Goal: Task Accomplishment & Management: Manage account settings

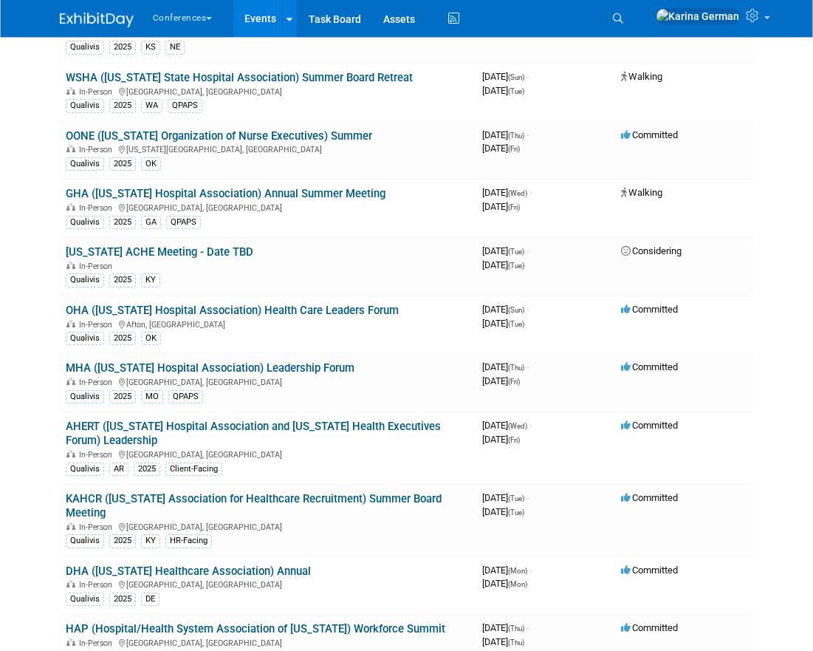
click at [623, 14] on icon at bounding box center [618, 18] width 10 height 10
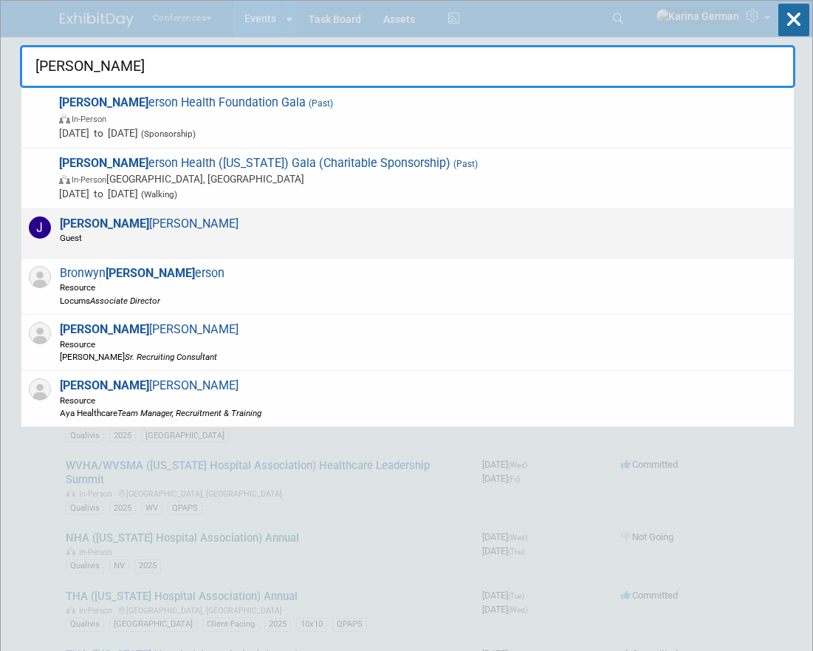
type input "[PERSON_NAME]"
click at [223, 229] on div "[PERSON_NAME] Guest" at bounding box center [407, 233] width 773 height 49
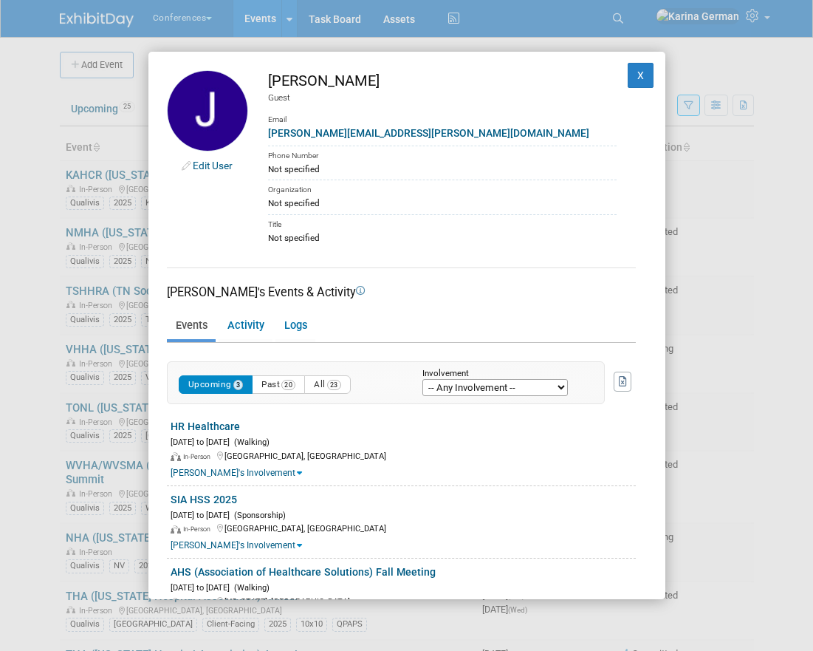
scroll to position [55, 0]
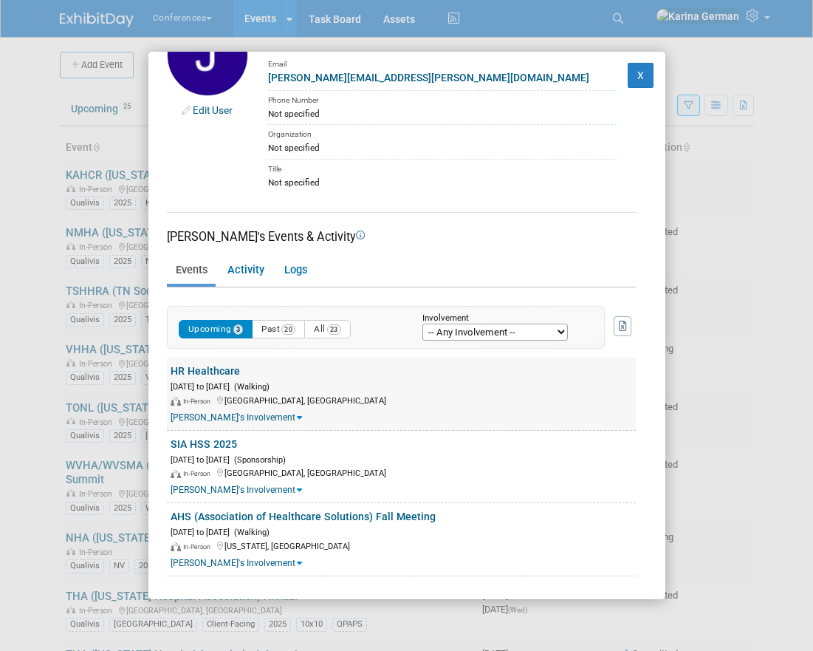
click at [224, 374] on link "HR Healthcare" at bounding box center [205, 371] width 69 height 12
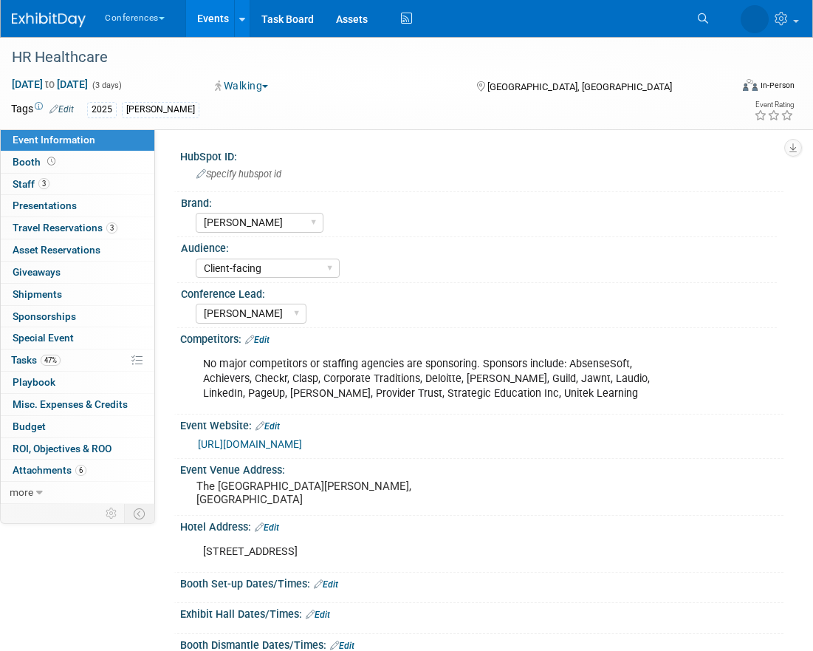
select select "Aya"
select select "Client-facing"
select select "Marygrace"
click at [54, 177] on link "3 Staff 3" at bounding box center [78, 184] width 154 height 21
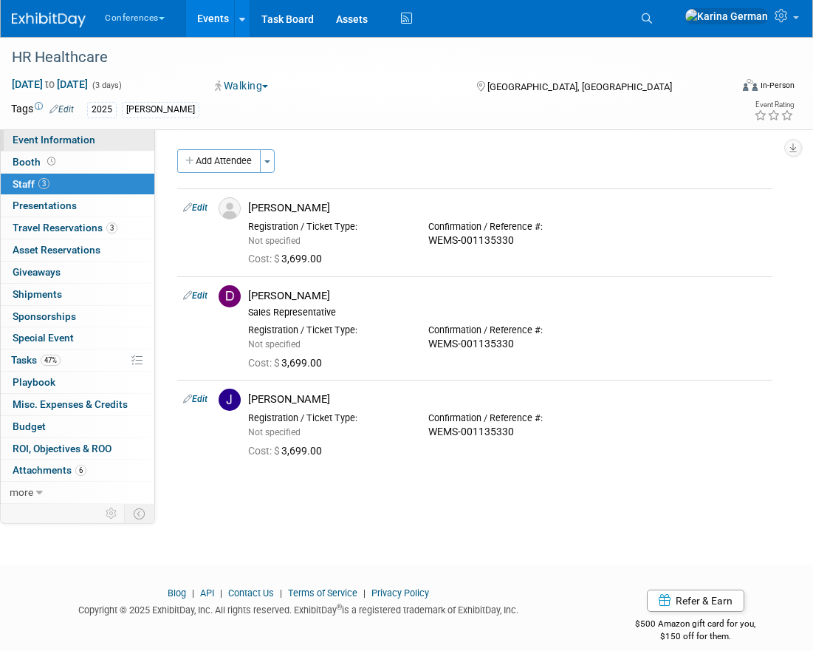
click at [83, 145] on link "Event Information" at bounding box center [78, 139] width 154 height 21
select select "Aya"
select select "Client-facing"
select select "Marygrace"
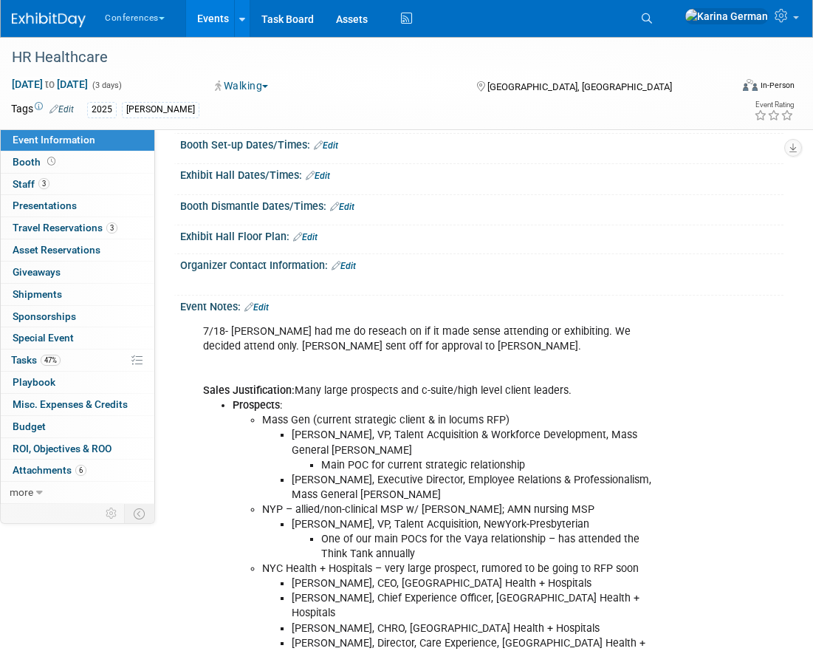
scroll to position [440, 0]
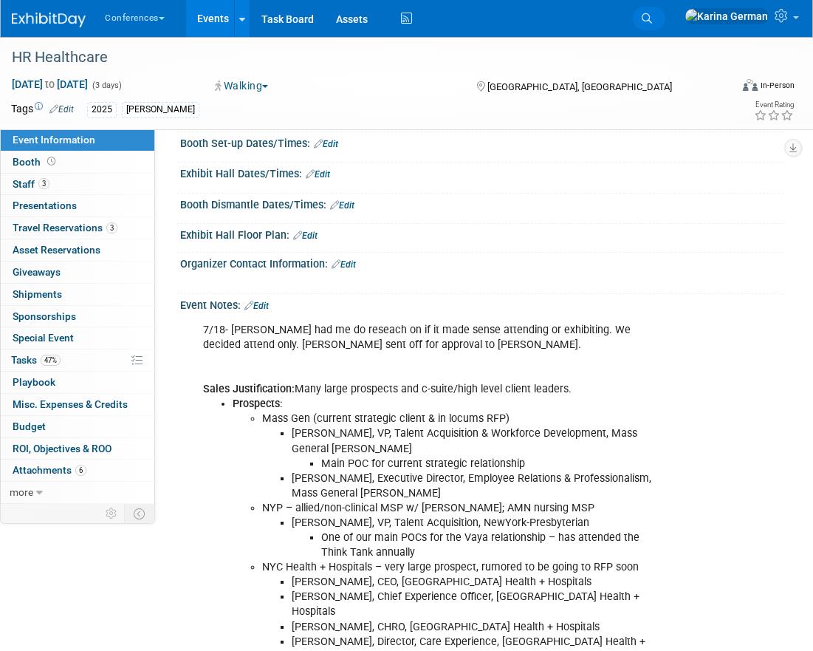
click at [665, 21] on link "Search" at bounding box center [649, 19] width 32 height 24
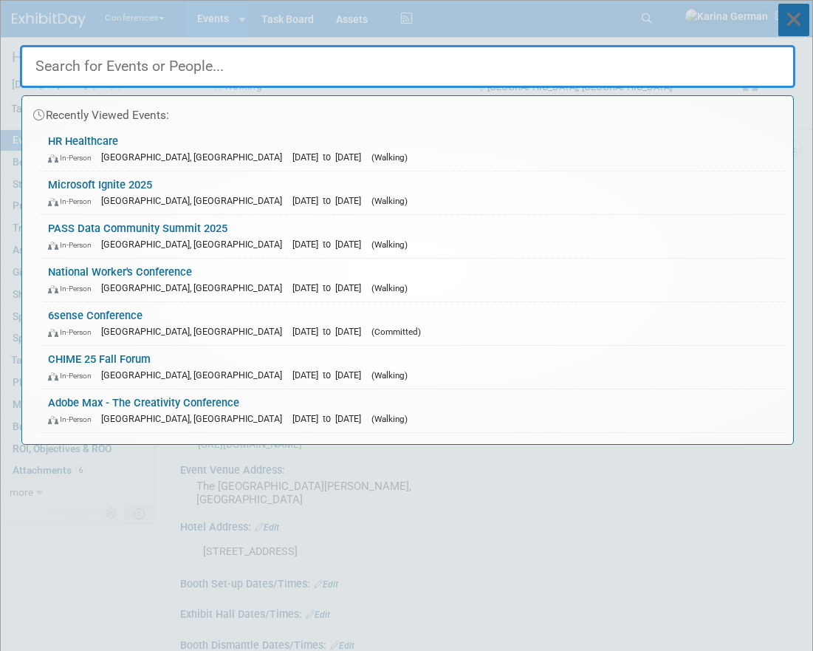
click at [798, 23] on icon at bounding box center [793, 20] width 31 height 32
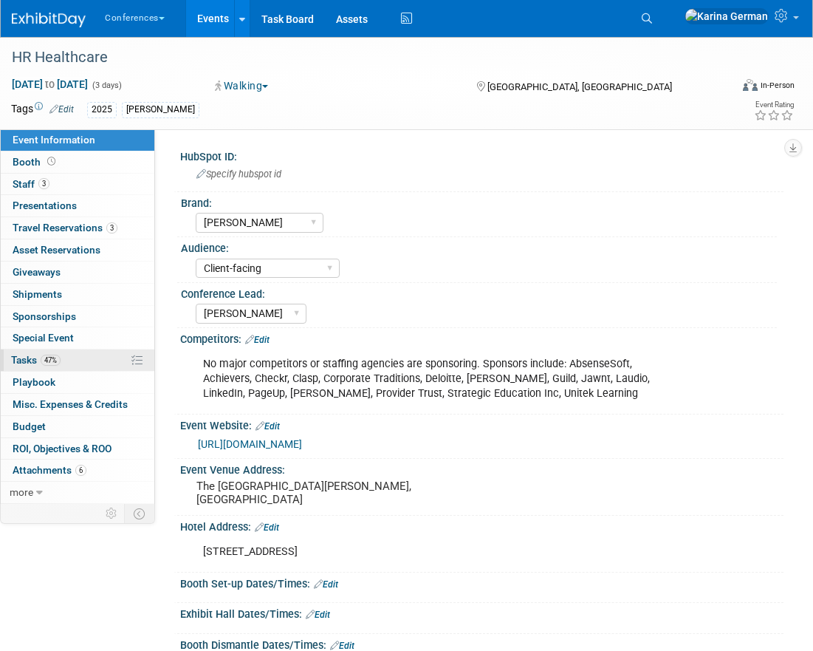
click at [80, 353] on link "47% Tasks 47%" at bounding box center [78, 359] width 154 height 21
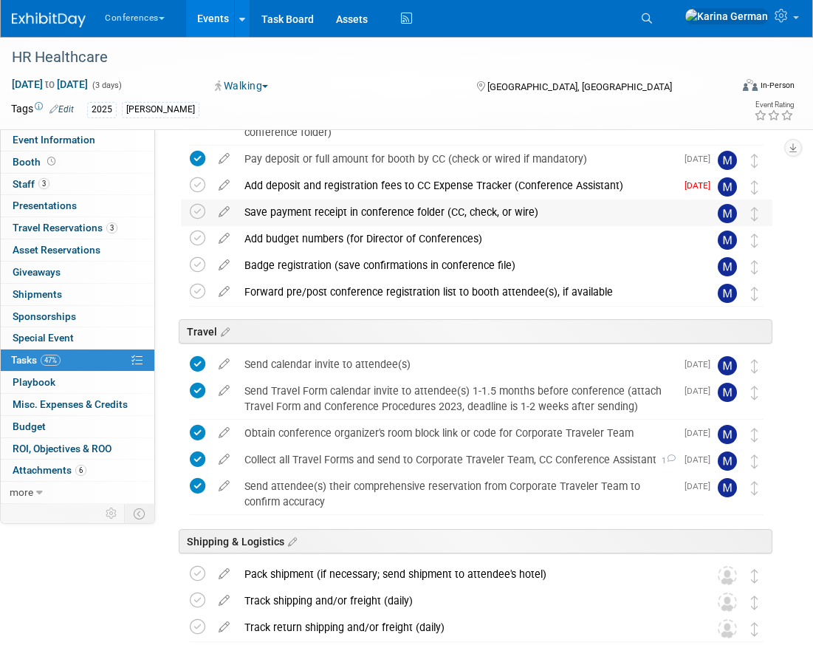
scroll to position [239, 0]
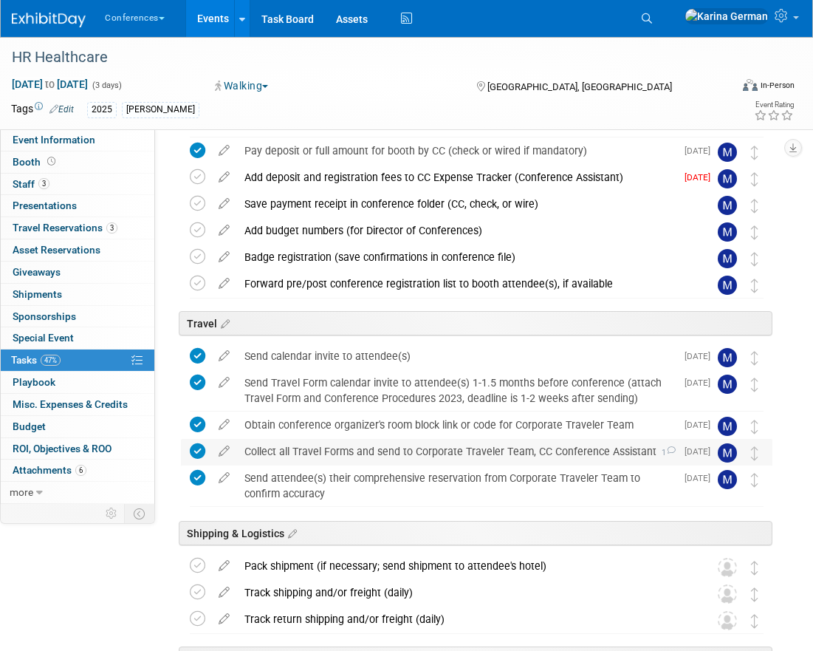
click at [389, 451] on div "Collect all Travel Forms and send to Corporate Traveler Team, CC Conference Ass…" at bounding box center [456, 451] width 439 height 25
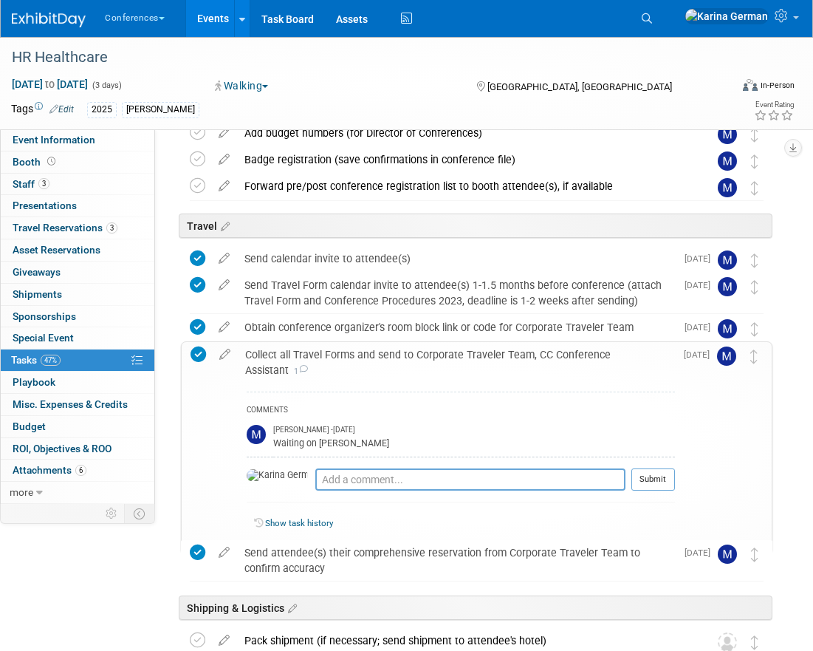
scroll to position [337, 0]
click at [665, 27] on link "Search" at bounding box center [649, 19] width 32 height 24
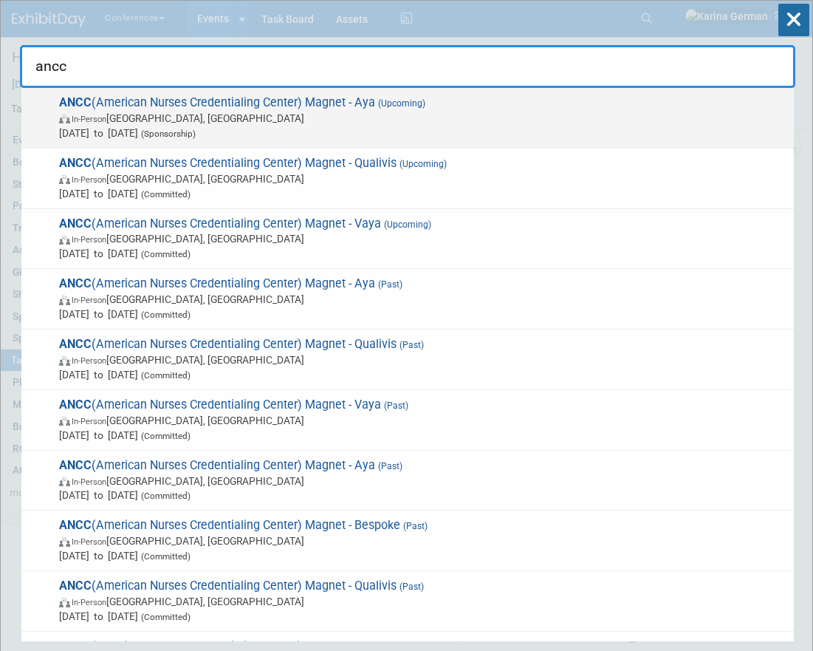
type input "ancc"
click at [243, 108] on span "ANCC (American Nurses Credentialing Center) Magnet - Aya (Upcoming) In-Person A…" at bounding box center [421, 117] width 732 height 45
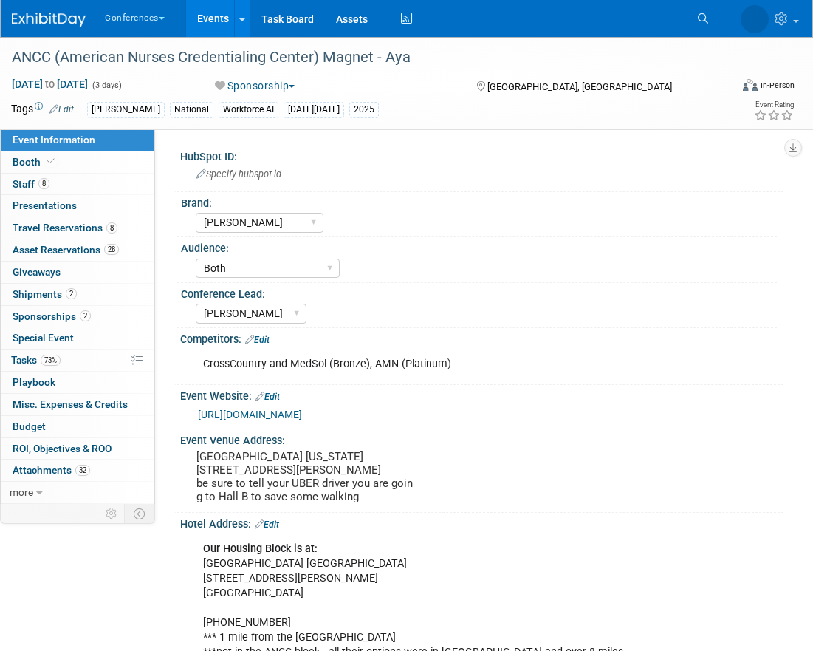
select select "[PERSON_NAME]"
select select "Both"
select select "[PERSON_NAME]"
click at [94, 157] on link "Booth" at bounding box center [78, 161] width 154 height 21
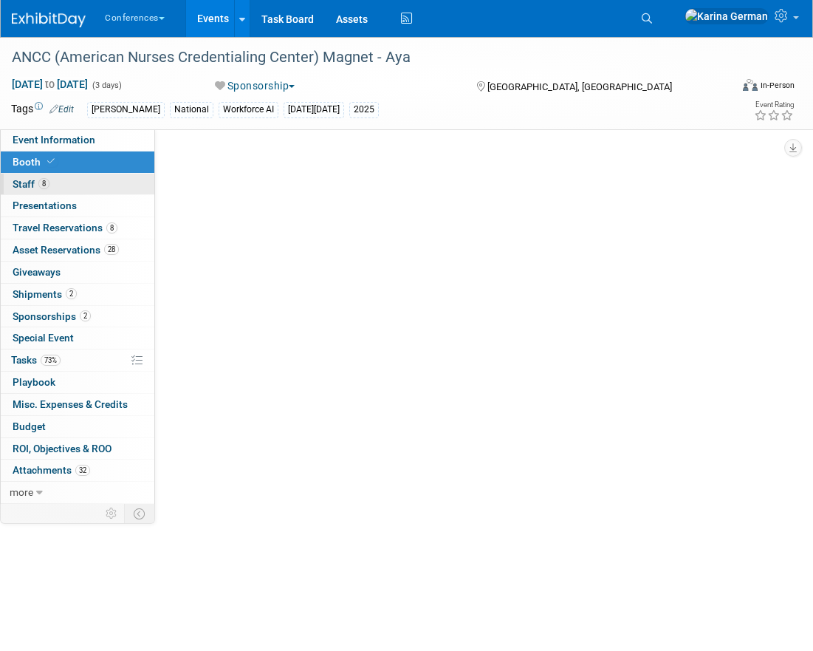
select select "20'x30'"
select select "Yes"
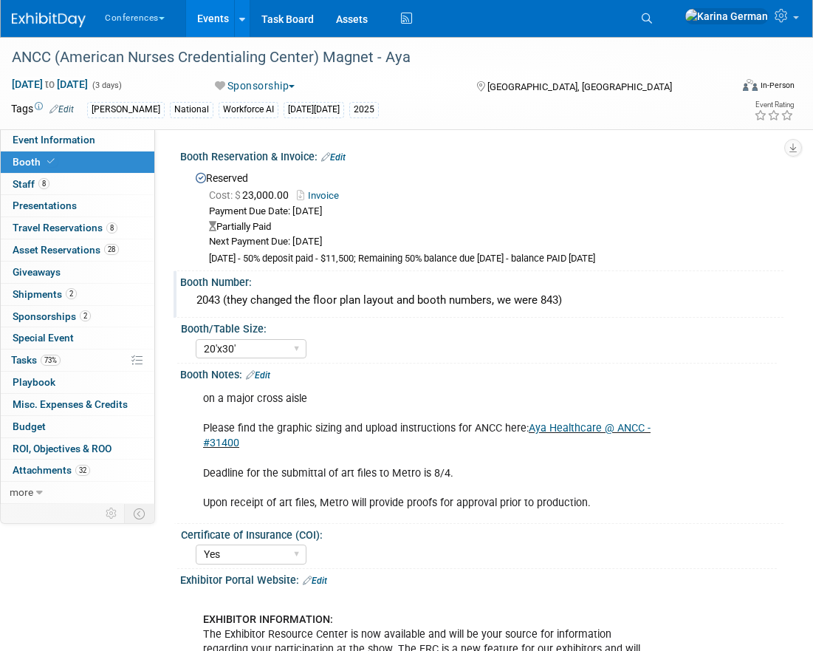
click at [213, 293] on div "2043 (they changed the floor plan layout and booth numbers, we were 843)" at bounding box center [481, 300] width 581 height 23
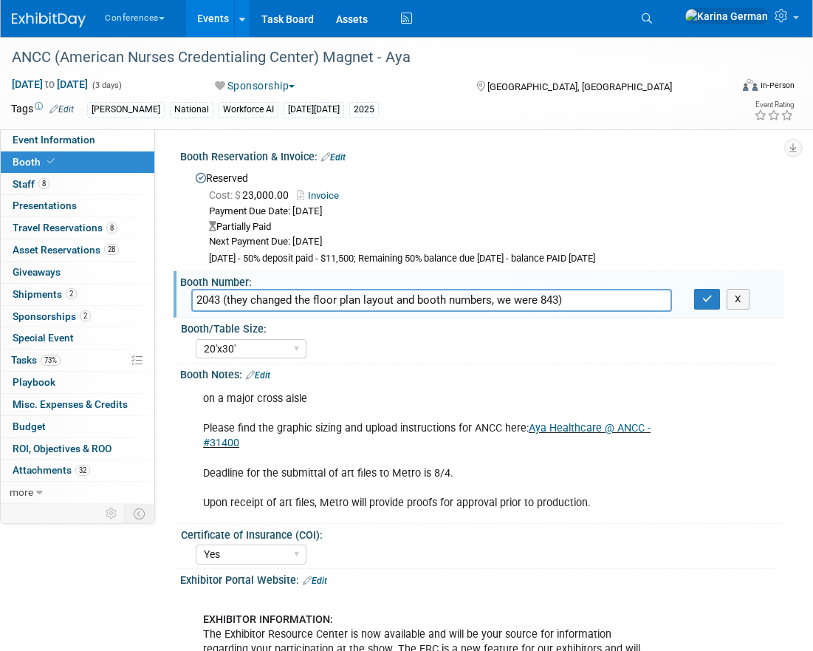
drag, startPoint x: 199, startPoint y: 296, endPoint x: 220, endPoint y: 294, distance: 20.8
click at [220, 294] on input "2043 (they changed the floor plan layout and booth numbers, we were 843)" at bounding box center [431, 300] width 481 height 23
click at [708, 302] on icon "button" at bounding box center [707, 299] width 10 height 10
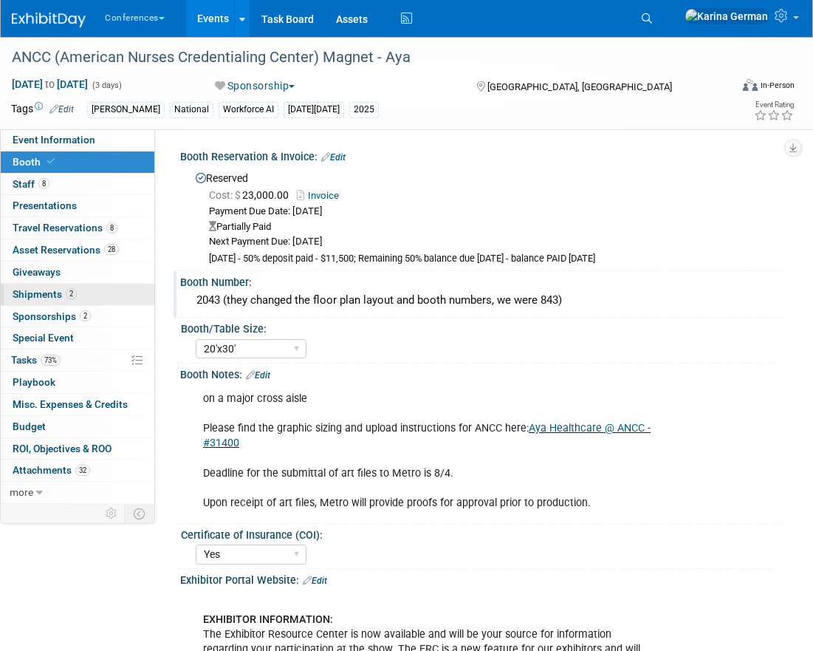
click at [83, 303] on link "2 Shipments 2" at bounding box center [78, 294] width 154 height 21
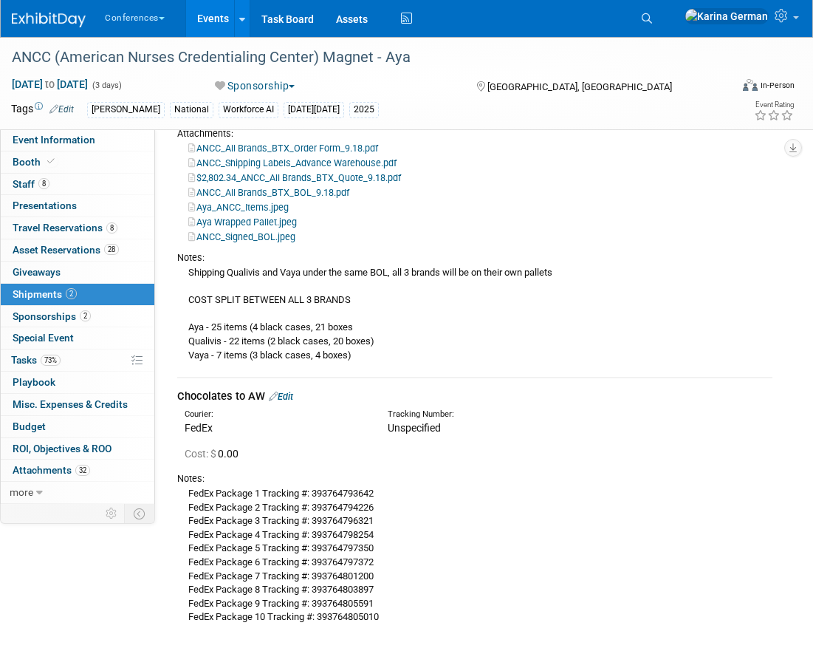
scroll to position [230, 0]
